Goal: Task Accomplishment & Management: Use online tool/utility

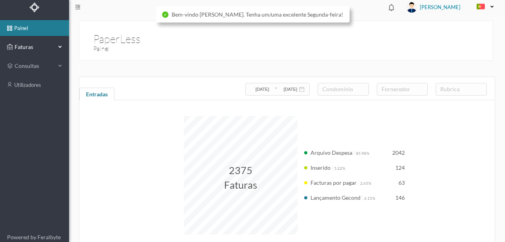
click at [28, 44] on span "Faturas" at bounding box center [34, 47] width 43 height 8
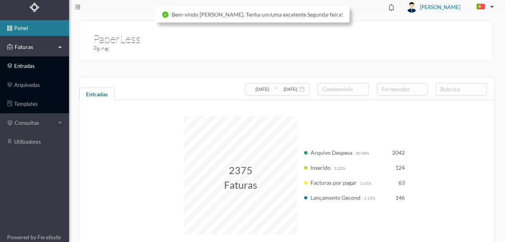
click at [24, 64] on link "entradas" at bounding box center [34, 66] width 69 height 16
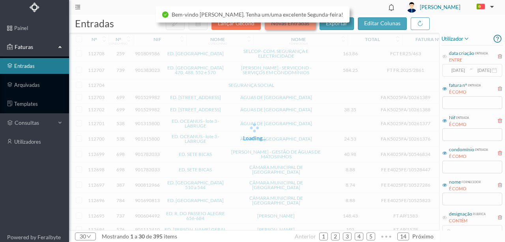
click at [284, 25] on button "Novas Entradas" at bounding box center [290, 23] width 51 height 13
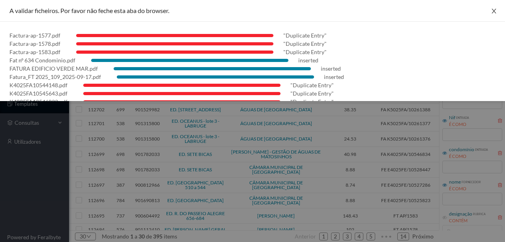
click at [491, 9] on icon "icon: close" at bounding box center [493, 11] width 6 height 6
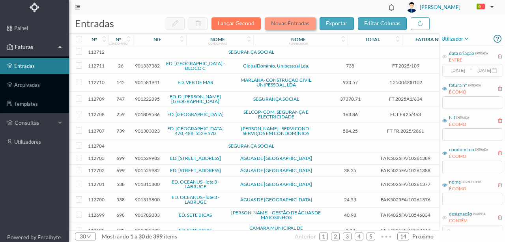
click at [280, 24] on button "Novas Entradas" at bounding box center [290, 23] width 51 height 13
click at [289, 26] on button "Novas Entradas" at bounding box center [290, 23] width 51 height 13
click at [281, 24] on button "Novas Entradas" at bounding box center [290, 23] width 51 height 13
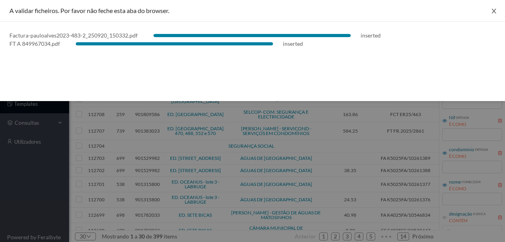
drag, startPoint x: 493, startPoint y: 9, endPoint x: 397, endPoint y: 90, distance: 125.7
click at [493, 9] on icon "icon: close" at bounding box center [493, 11] width 6 height 6
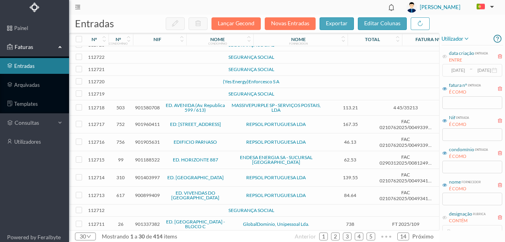
scroll to position [79, 0]
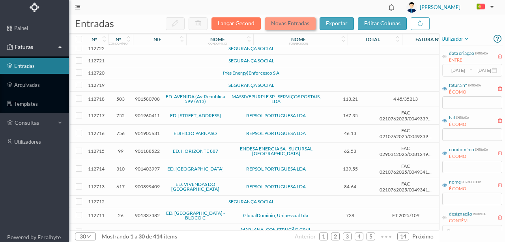
click at [292, 23] on button "Novas Entradas" at bounding box center [290, 23] width 51 height 13
